Goal: Task Accomplishment & Management: Use online tool/utility

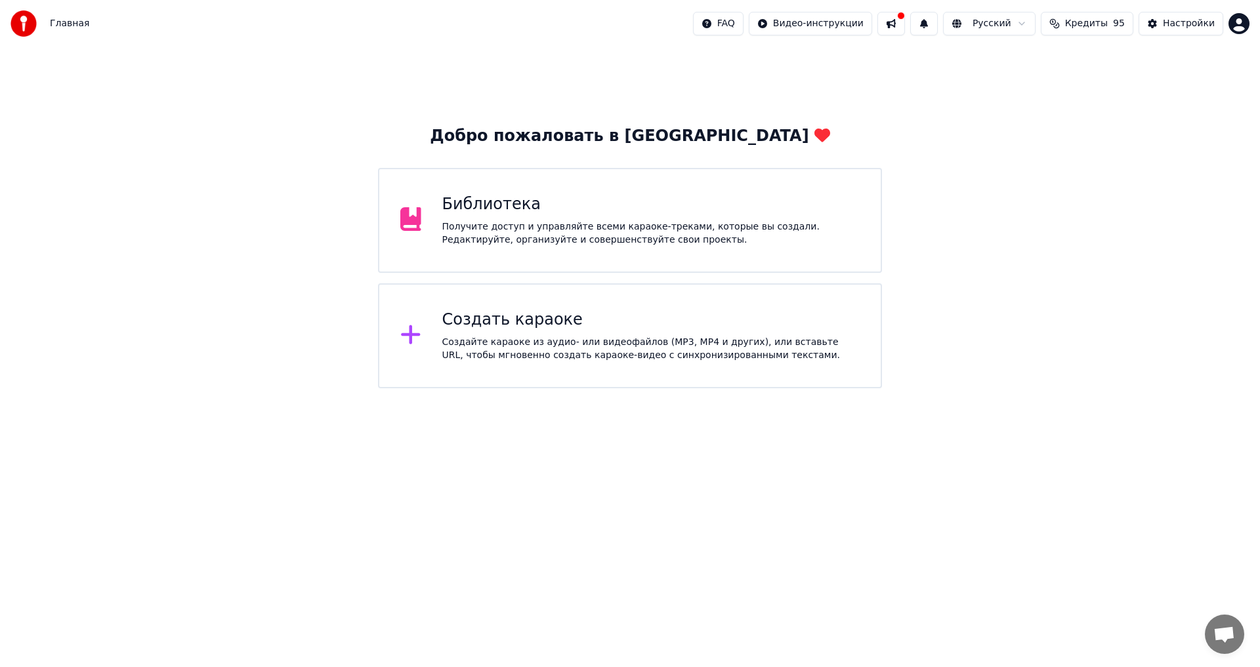
click at [530, 352] on div "Создайте караоке из аудио- или видеофайлов (MP3, MP4 и других), или вставьте UR…" at bounding box center [651, 349] width 418 height 26
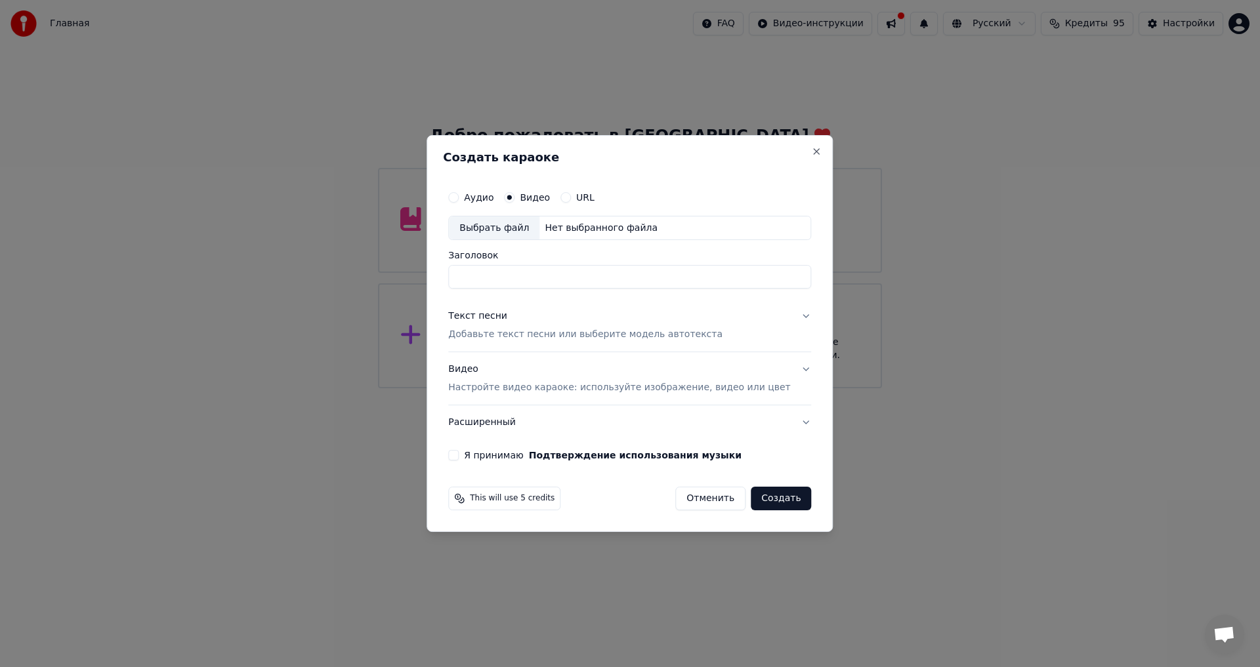
click at [572, 228] on div "Нет выбранного файла" at bounding box center [600, 228] width 123 height 13
drag, startPoint x: 618, startPoint y: 284, endPoint x: 705, endPoint y: 287, distance: 86.7
click at [705, 287] on input "**********" at bounding box center [629, 278] width 363 height 24
drag, startPoint x: 512, startPoint y: 280, endPoint x: 528, endPoint y: 278, distance: 16.5
click at [515, 280] on input "**********" at bounding box center [629, 278] width 363 height 24
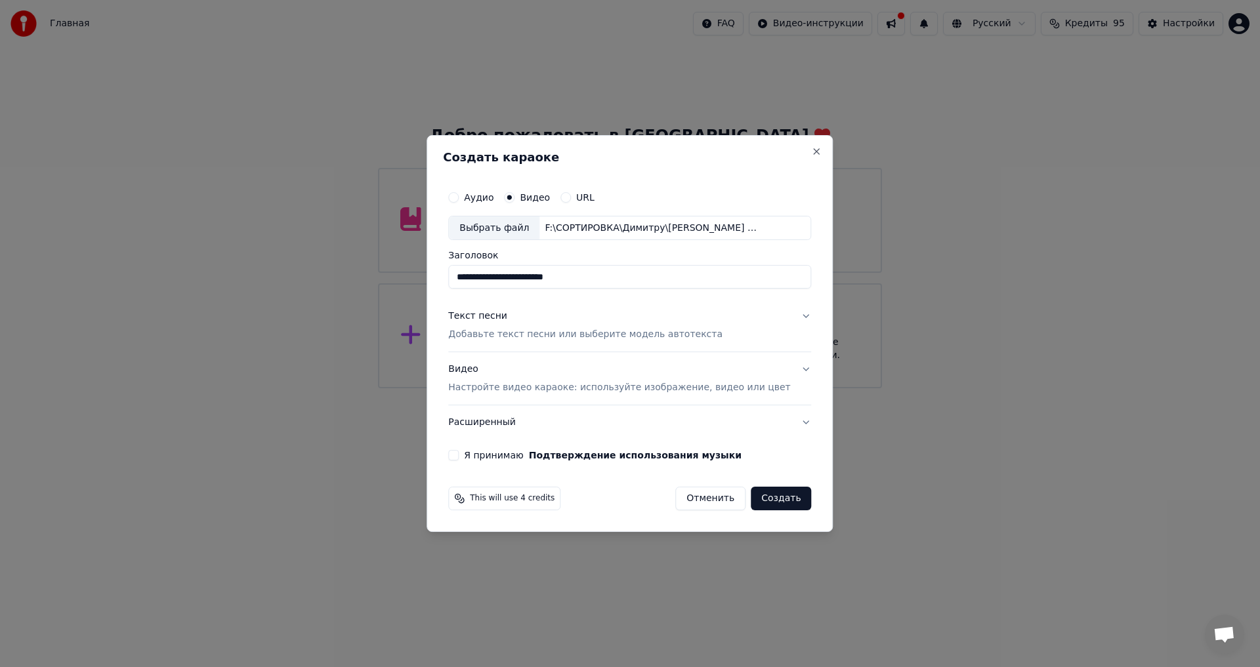
drag, startPoint x: 529, startPoint y: 278, endPoint x: 319, endPoint y: 271, distance: 210.1
click at [319, 271] on body "**********" at bounding box center [630, 194] width 1260 height 389
type input "**********"
click at [545, 316] on div "Текст песни Добавьте текст песни или выберите модель автотекста" at bounding box center [585, 326] width 274 height 32
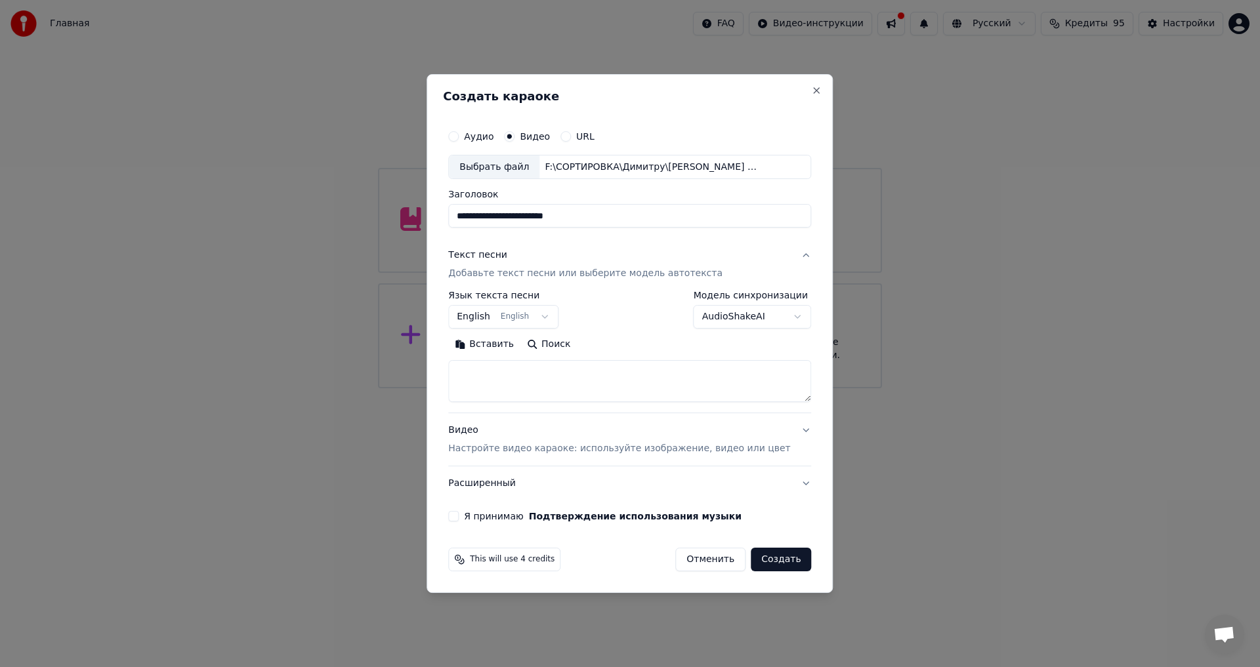
click at [550, 318] on button "English English" at bounding box center [503, 318] width 110 height 24
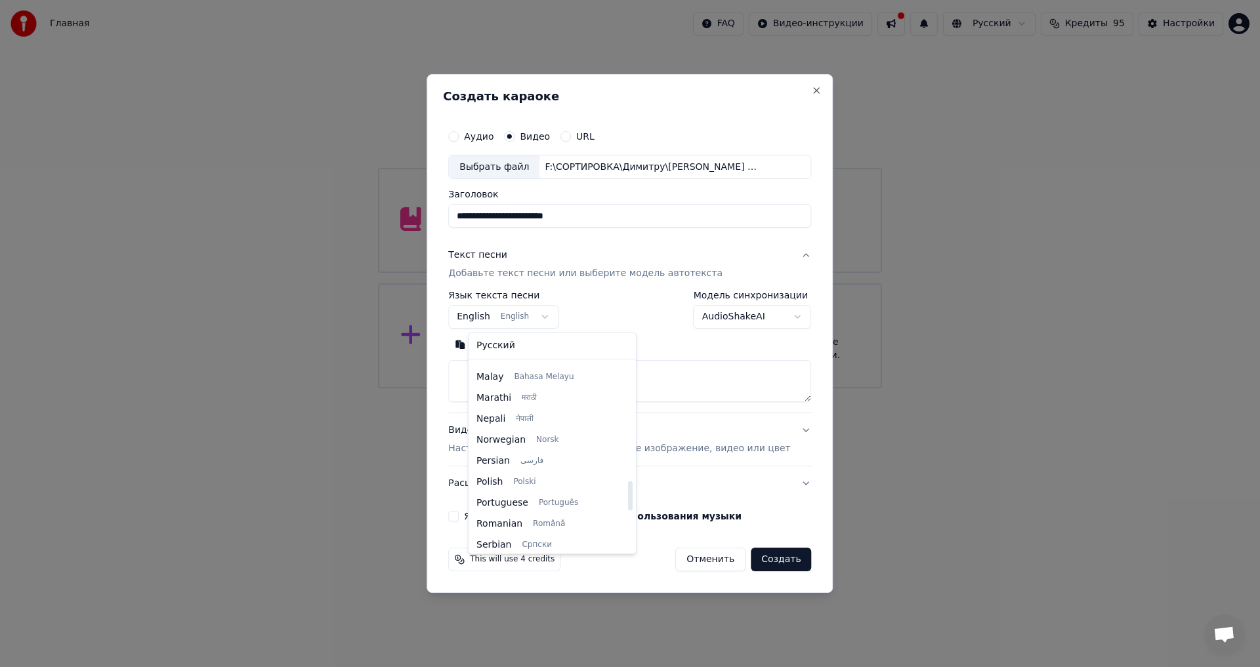
scroll to position [755, 0]
drag, startPoint x: 614, startPoint y: 413, endPoint x: 612, endPoint y: 495, distance: 81.4
click at [628, 495] on div at bounding box center [630, 496] width 5 height 30
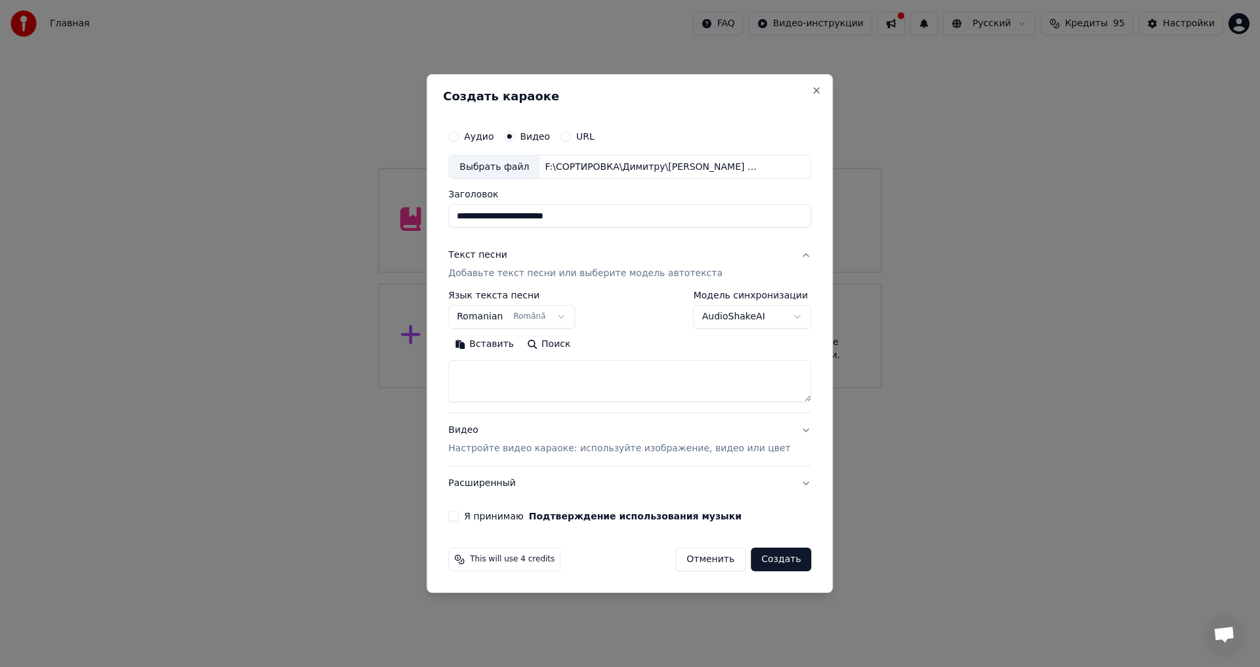
click at [459, 514] on button "Я принимаю Подтверждение использования музыки" at bounding box center [453, 516] width 11 height 11
click at [765, 560] on button "Создать" at bounding box center [781, 560] width 60 height 24
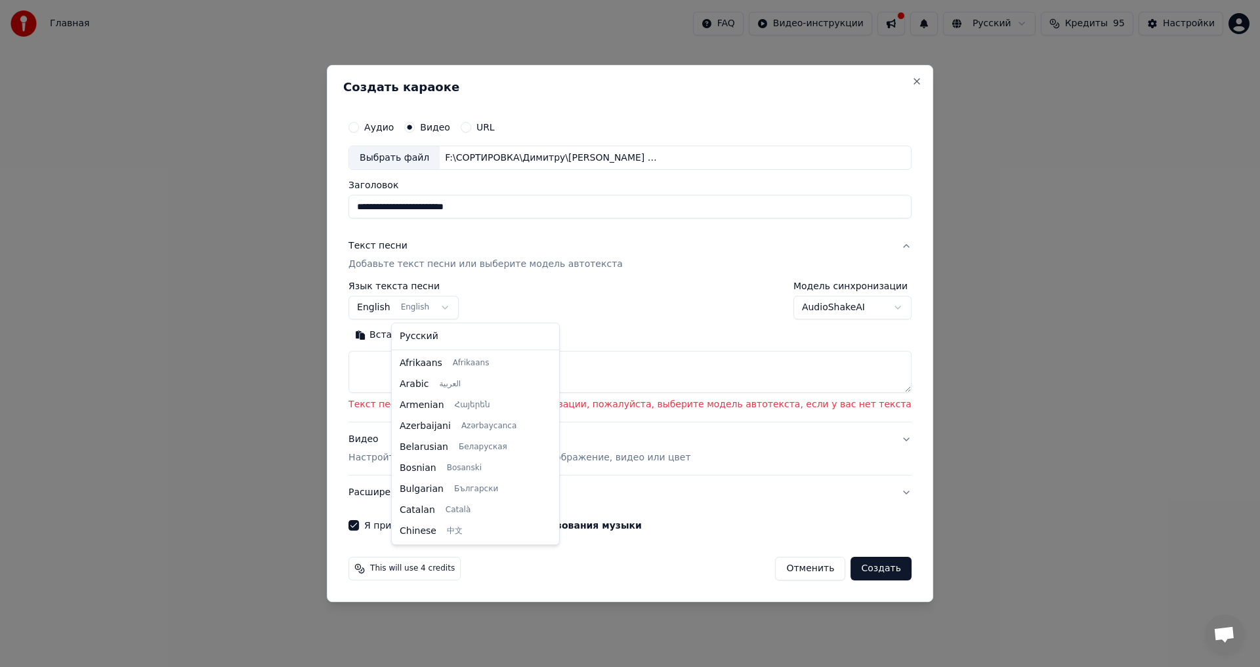
click at [483, 304] on body "**********" at bounding box center [630, 194] width 1260 height 389
drag, startPoint x: 536, startPoint y: 382, endPoint x: 534, endPoint y: 489, distance: 107.0
click at [551, 495] on div at bounding box center [553, 499] width 5 height 30
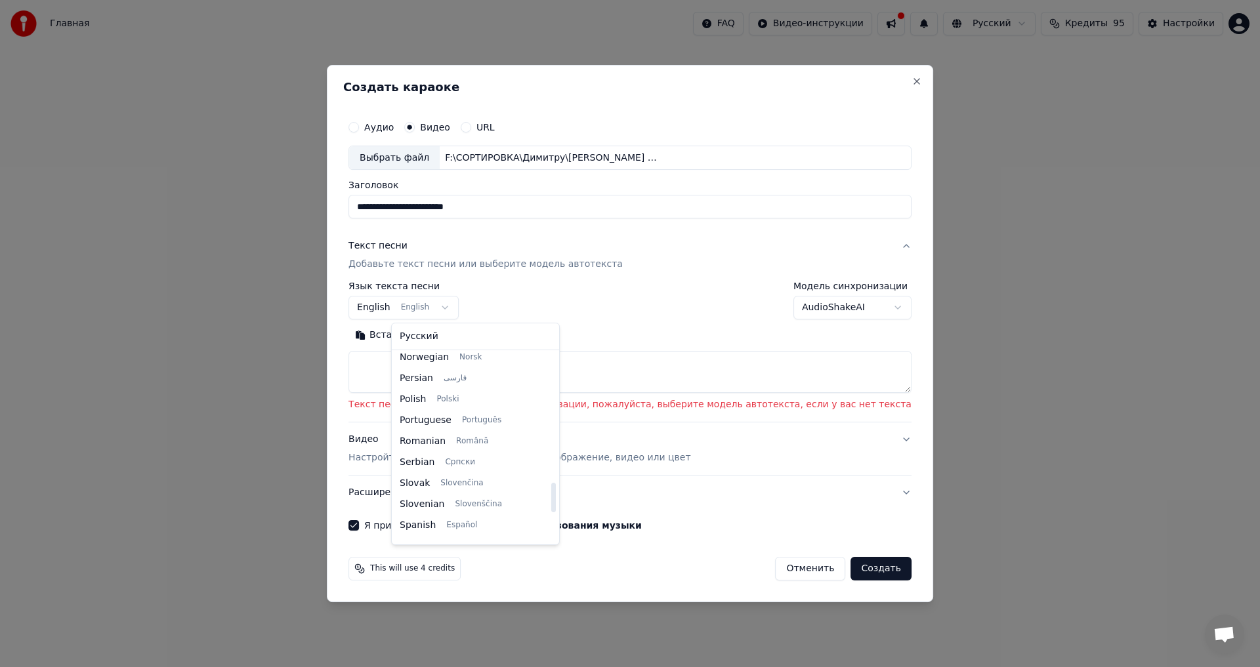
select select "**"
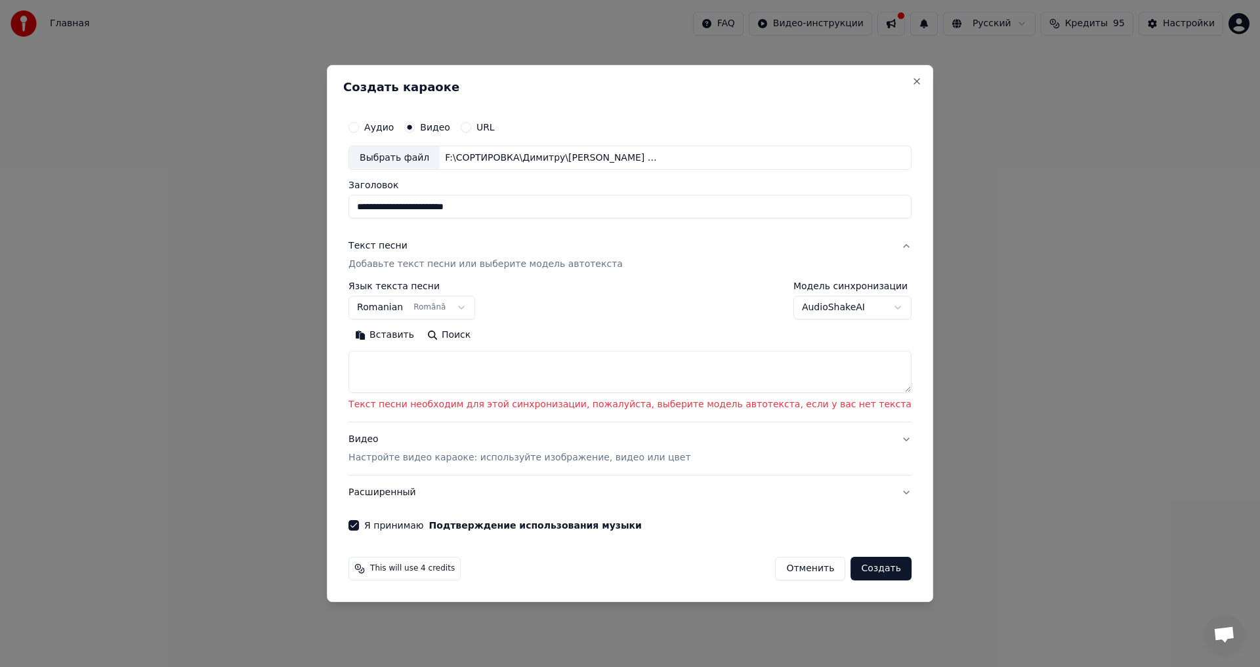
click at [851, 305] on body "**********" at bounding box center [630, 194] width 1260 height 389
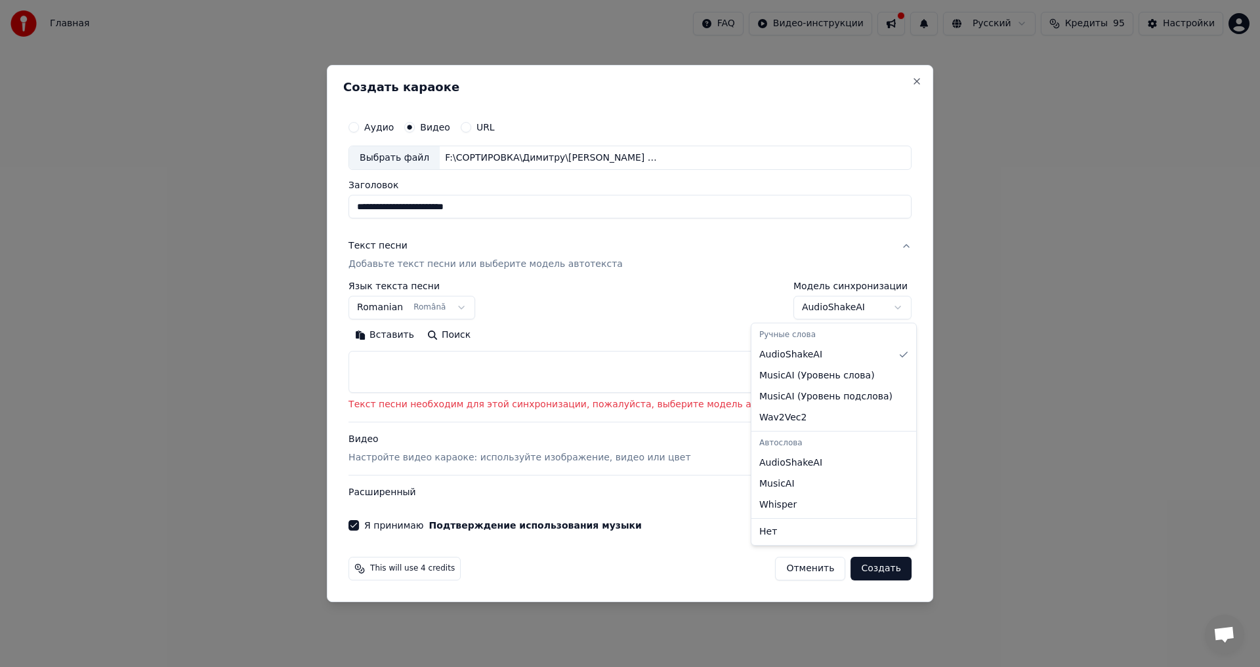
select select "**********"
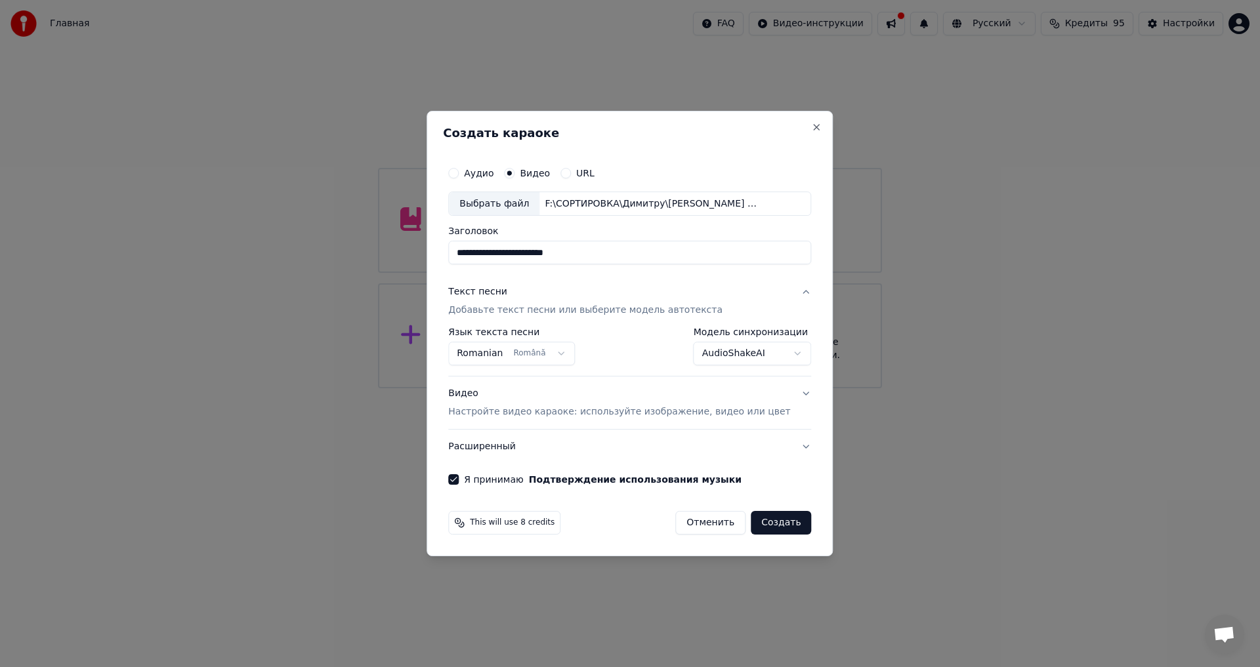
click at [760, 523] on button "Создать" at bounding box center [781, 523] width 60 height 24
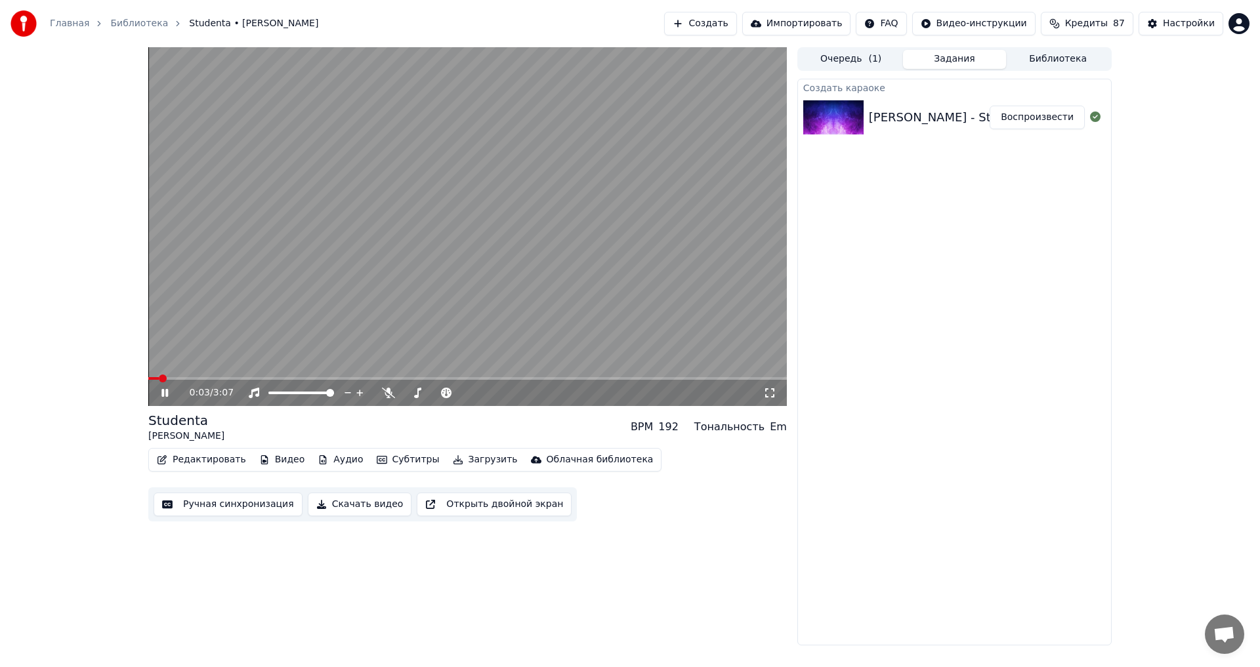
click at [167, 390] on icon at bounding box center [164, 393] width 7 height 8
click at [217, 379] on span at bounding box center [467, 378] width 639 height 3
click at [249, 381] on div "0:20 / 3:07" at bounding box center [467, 393] width 639 height 26
click at [253, 380] on span at bounding box center [467, 378] width 639 height 3
click at [167, 391] on icon at bounding box center [174, 393] width 31 height 11
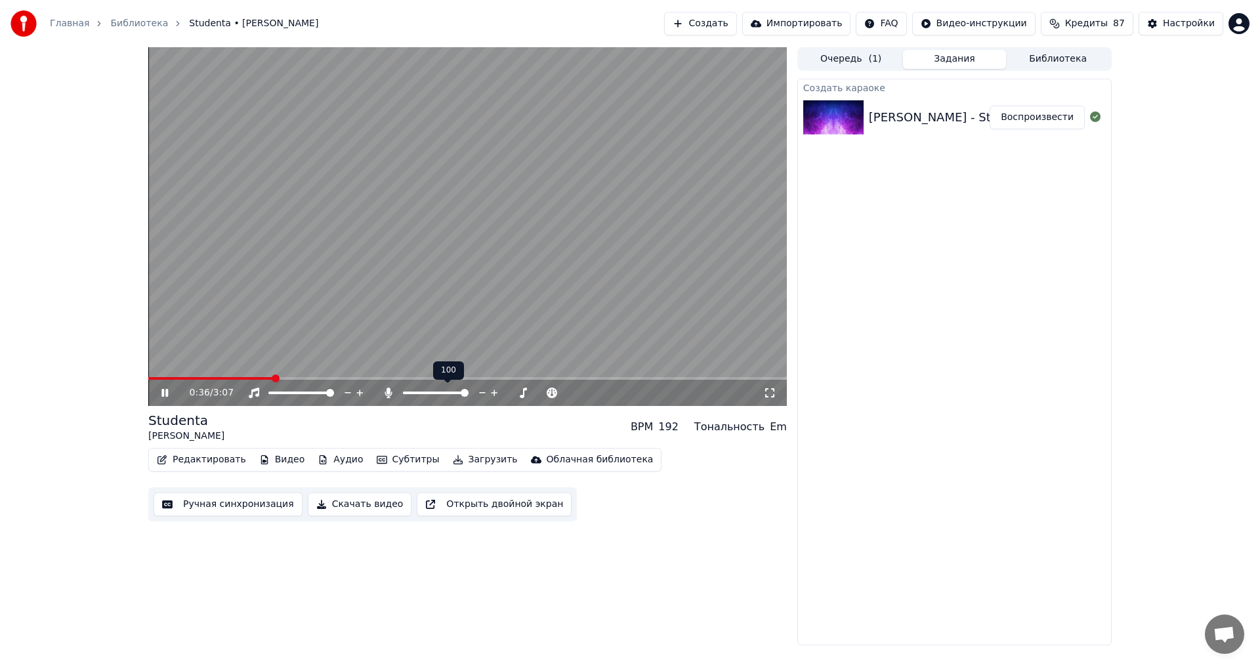
click at [469, 397] on span at bounding box center [465, 393] width 8 height 8
click at [637, 379] on span at bounding box center [467, 378] width 639 height 3
click at [403, 396] on span at bounding box center [407, 393] width 8 height 8
click at [471, 461] on button "Загрузить" at bounding box center [485, 460] width 75 height 18
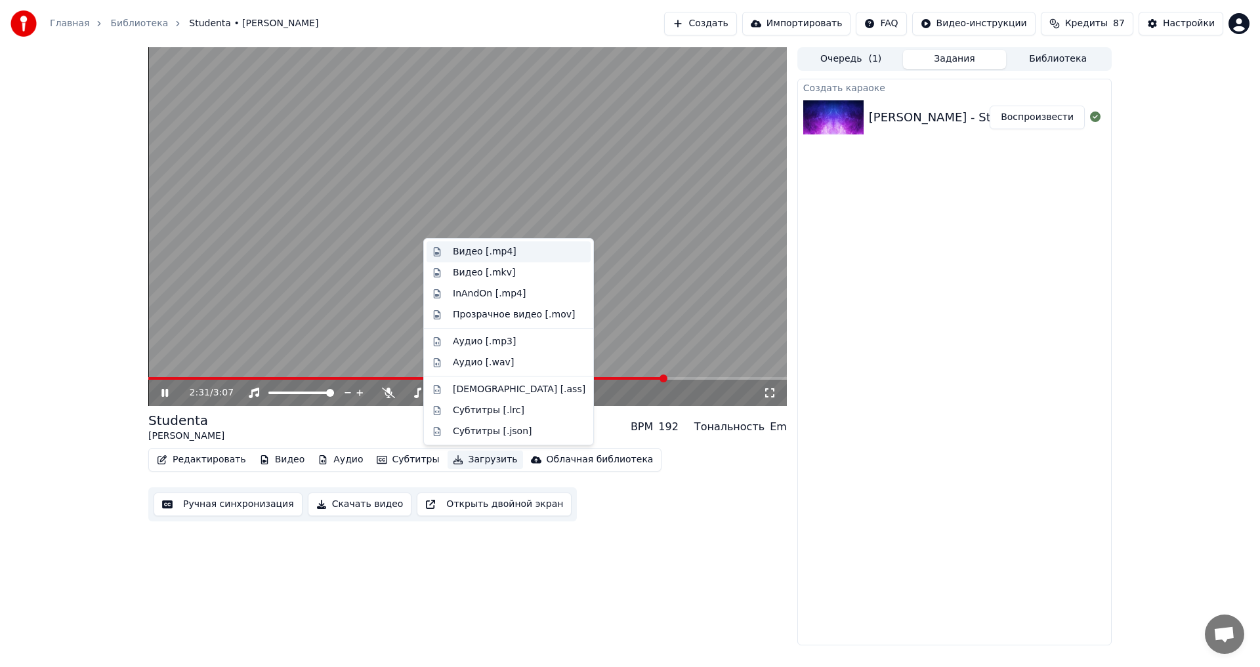
click at [482, 257] on div "Видео [.mp4]" at bounding box center [485, 251] width 64 height 13
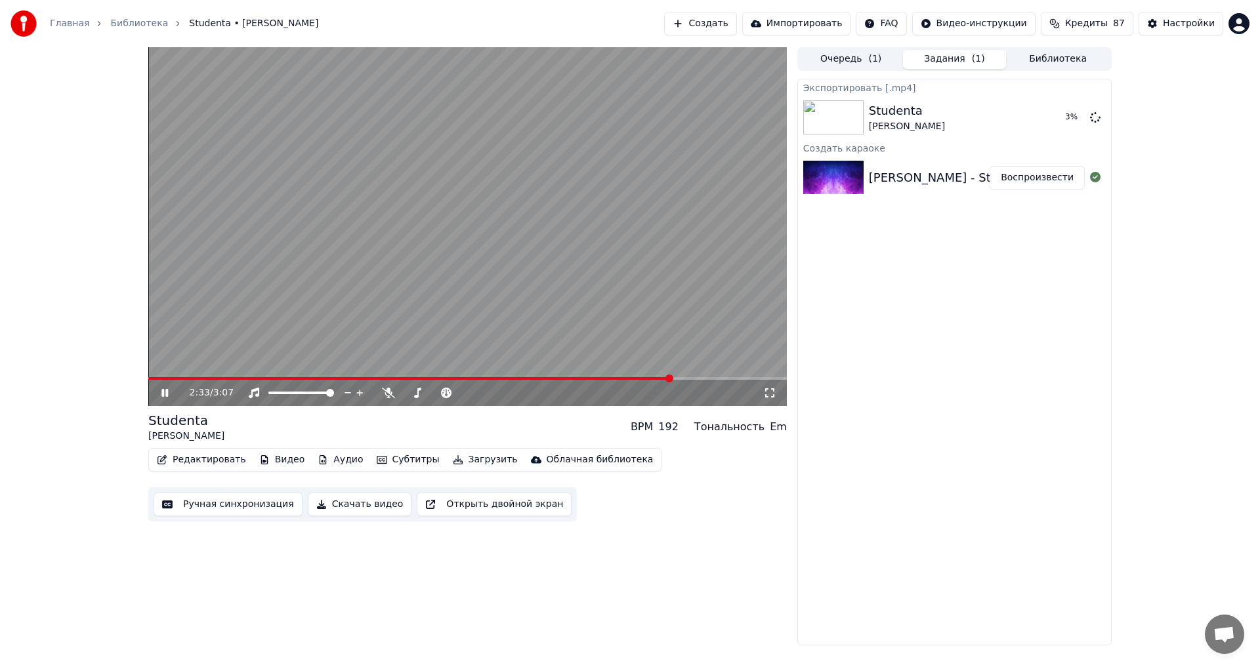
click at [165, 398] on icon at bounding box center [174, 393] width 31 height 11
click at [1066, 130] on div "Studenta [PERSON_NAME] Показать" at bounding box center [954, 117] width 313 height 45
click at [1038, 113] on button "Показать" at bounding box center [1051, 118] width 68 height 24
click at [403, 390] on span at bounding box center [407, 393] width 8 height 8
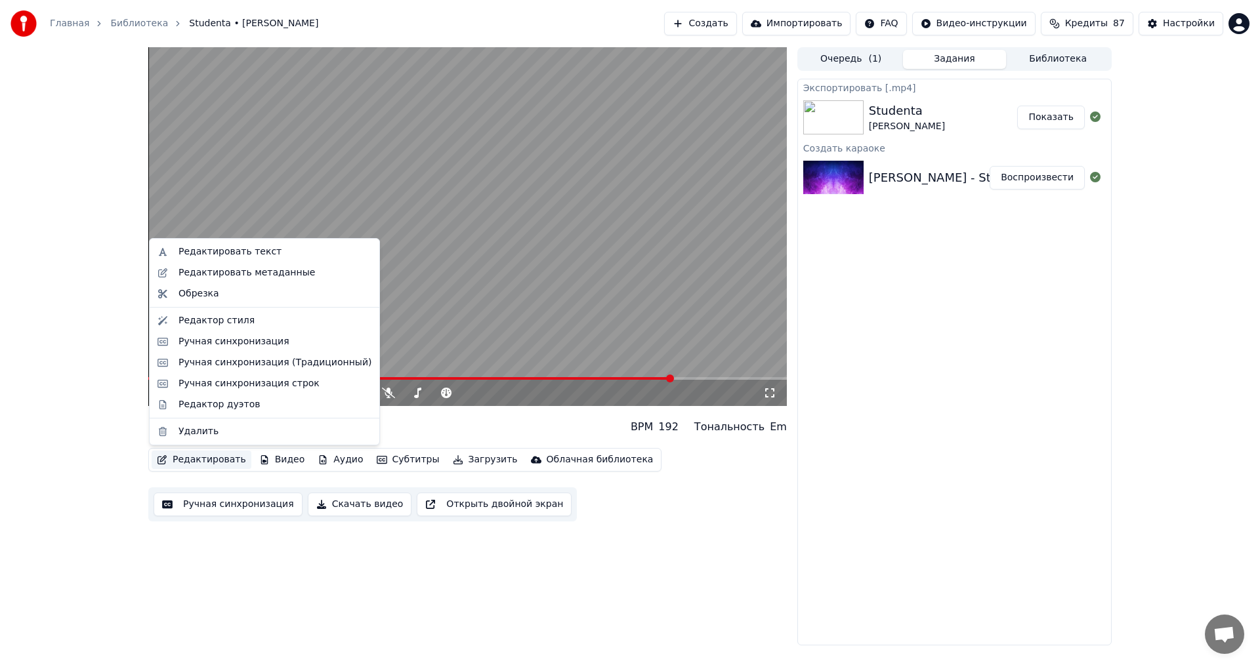
click at [194, 465] on button "Редактировать" at bounding box center [202, 460] width 100 height 18
click at [240, 255] on div "Редактировать текст" at bounding box center [230, 251] width 103 height 13
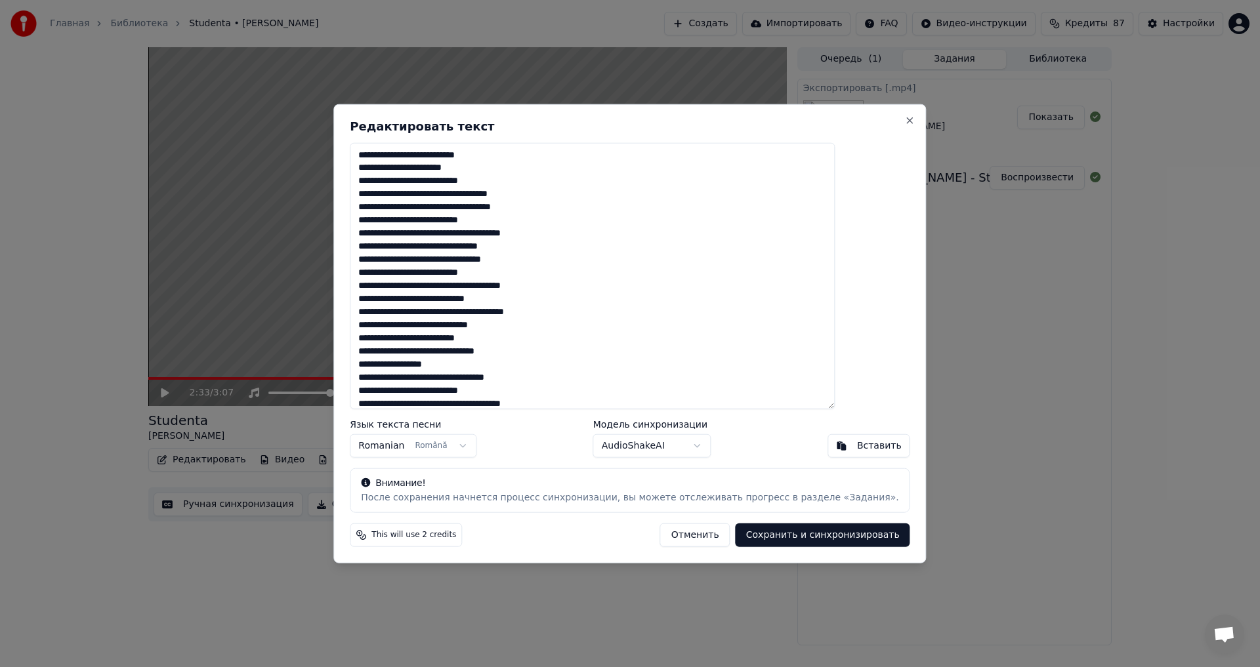
click at [476, 228] on textarea at bounding box center [592, 275] width 485 height 267
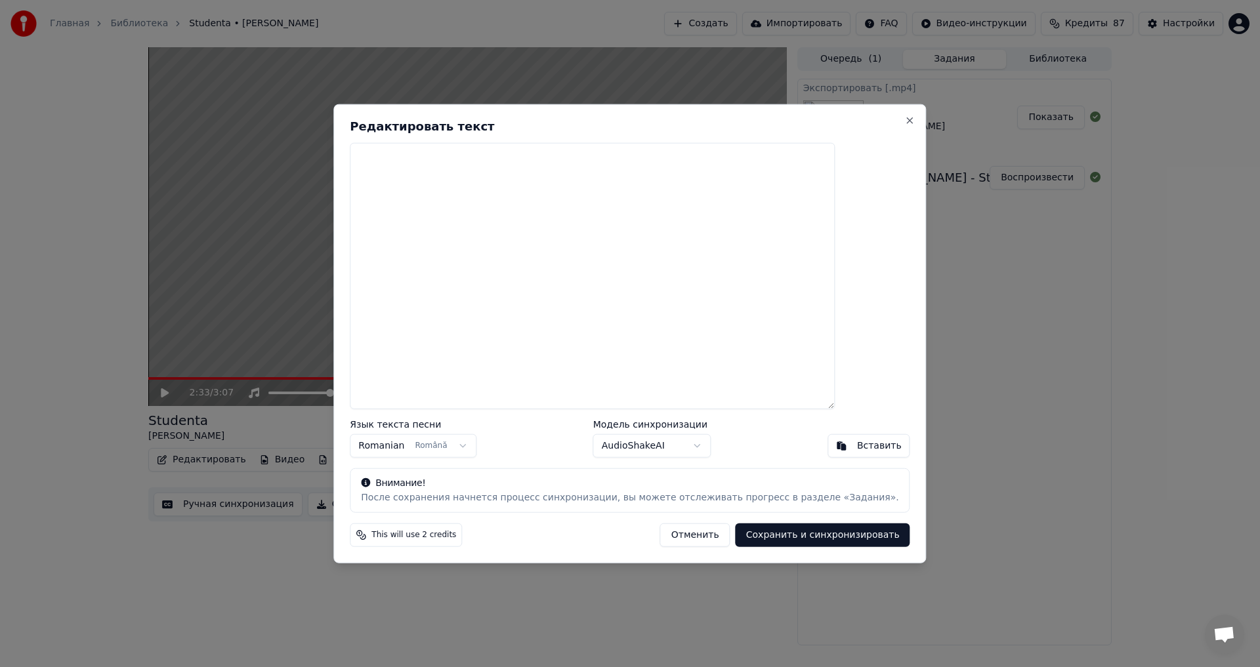
paste textarea "**********"
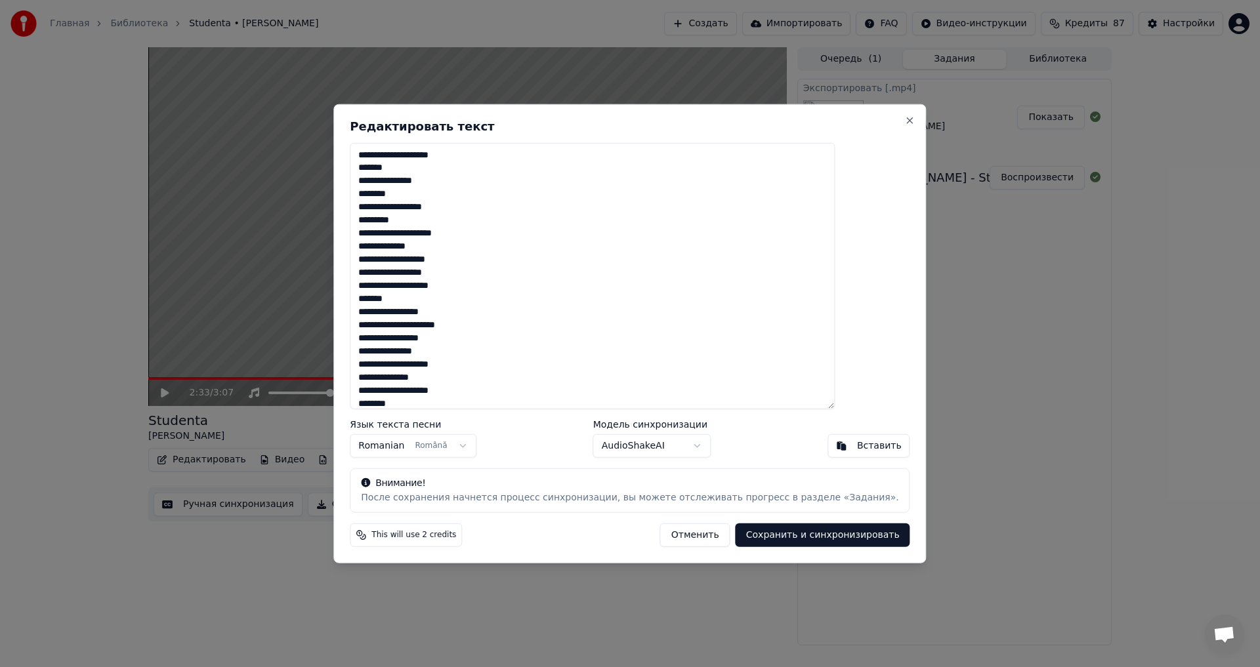
scroll to position [1051, 0]
type textarea "**********"
click at [789, 536] on button "Сохранить и синхронизировать" at bounding box center [823, 536] width 175 height 24
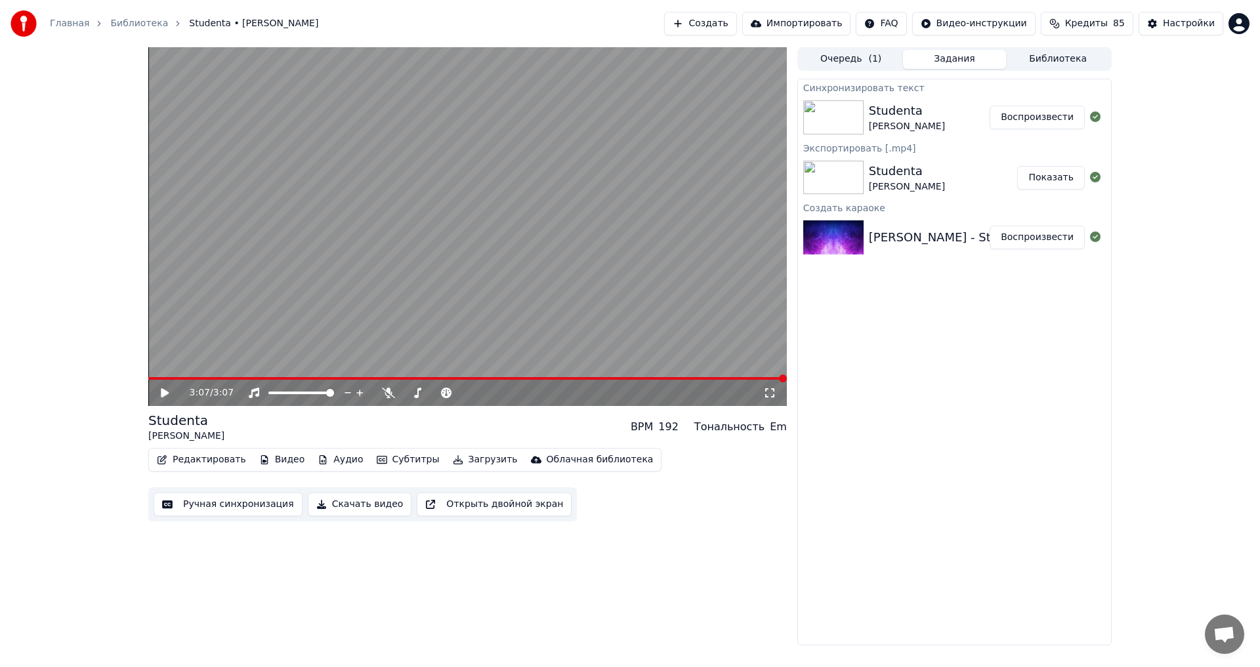
click at [163, 389] on icon at bounding box center [174, 393] width 31 height 11
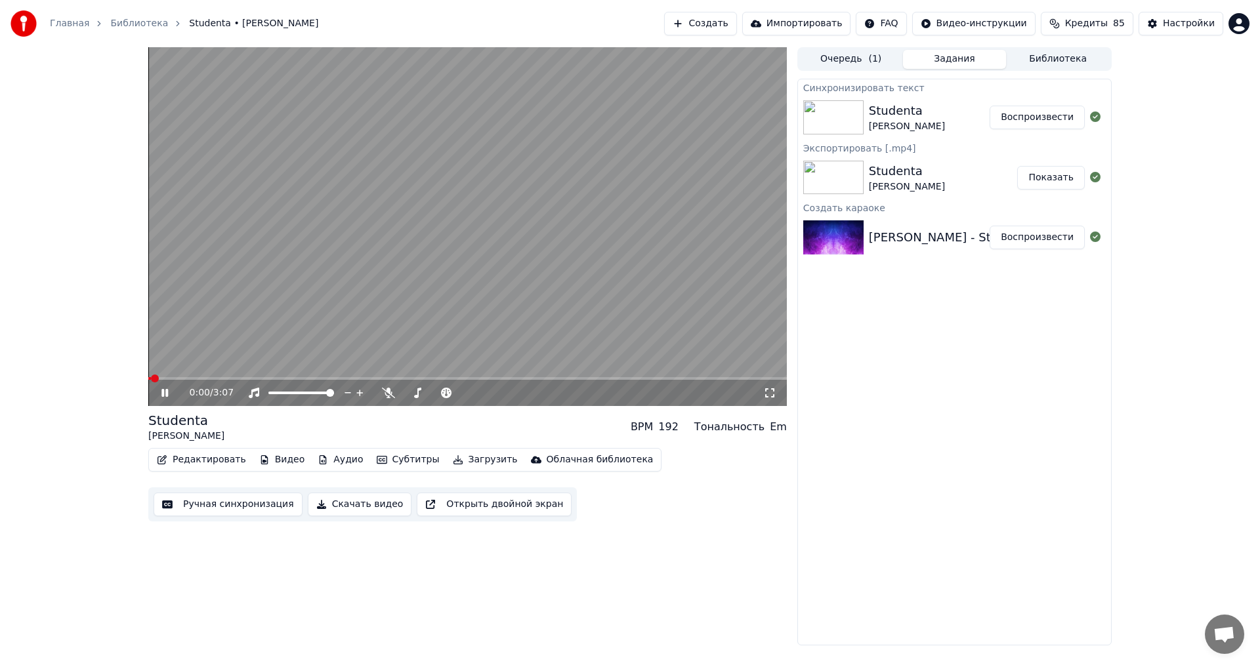
click at [163, 389] on icon at bounding box center [174, 393] width 31 height 11
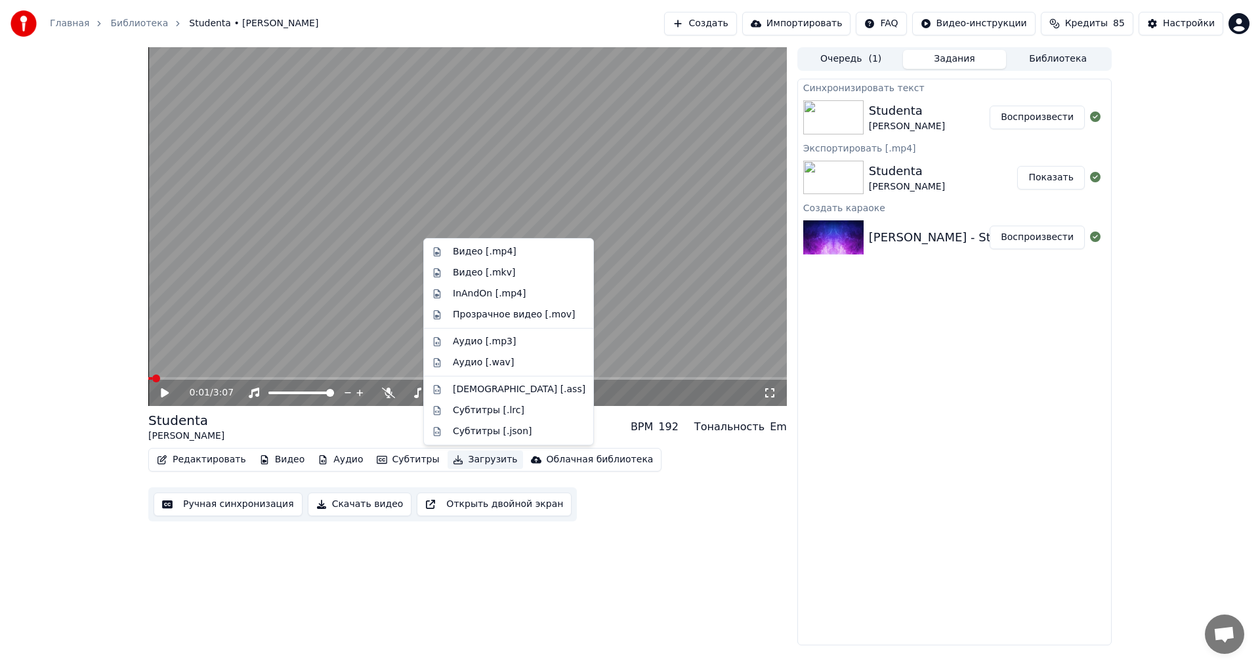
click at [471, 463] on button "Загрузить" at bounding box center [485, 460] width 75 height 18
click at [495, 248] on div "Видео [.mp4]" at bounding box center [485, 251] width 64 height 13
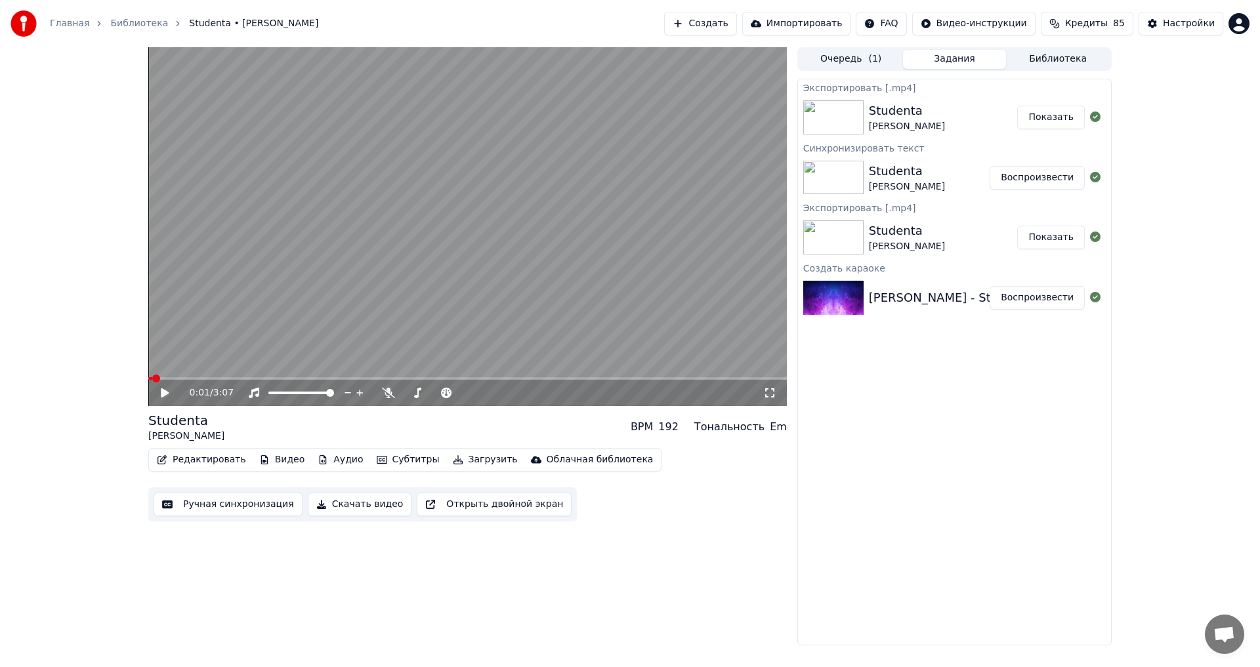
click at [1058, 116] on button "Показать" at bounding box center [1051, 118] width 68 height 24
click at [1039, 118] on button "Показать" at bounding box center [1051, 118] width 68 height 24
click at [469, 394] on span at bounding box center [465, 393] width 8 height 8
click at [469, 456] on button "Загрузить" at bounding box center [485, 460] width 75 height 18
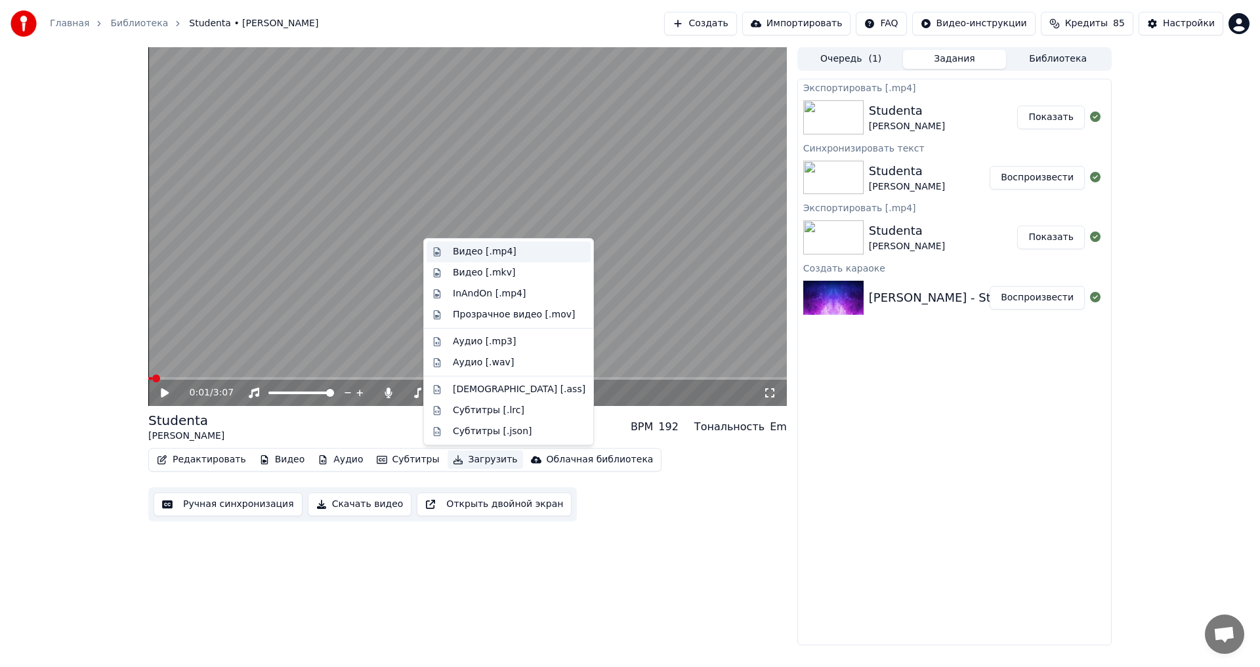
click at [490, 252] on div "Видео [.mp4]" at bounding box center [485, 251] width 64 height 13
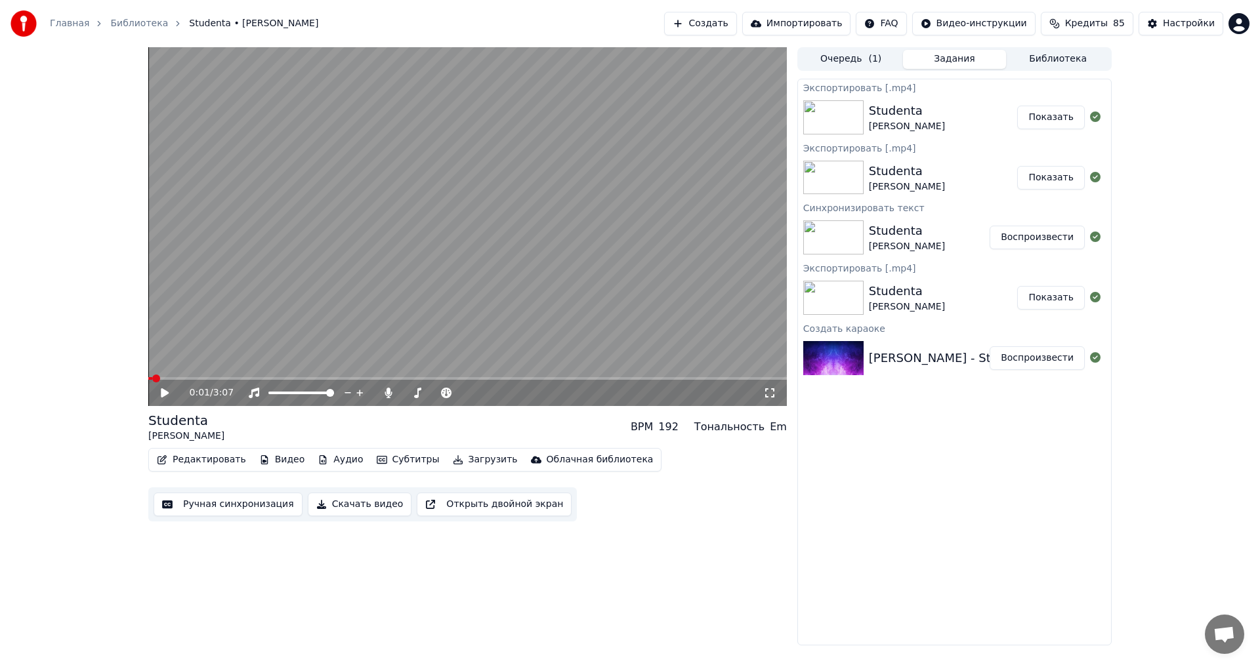
click at [1064, 117] on button "Показать" at bounding box center [1051, 118] width 68 height 24
